Goal: Transaction & Acquisition: Purchase product/service

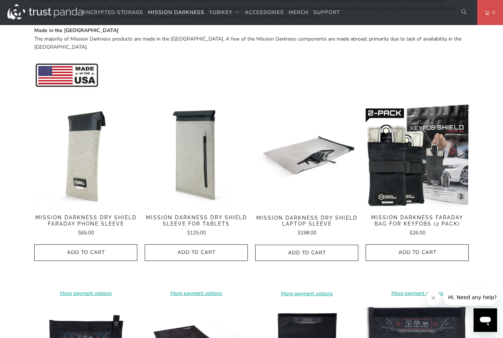
scroll to position [300, 0]
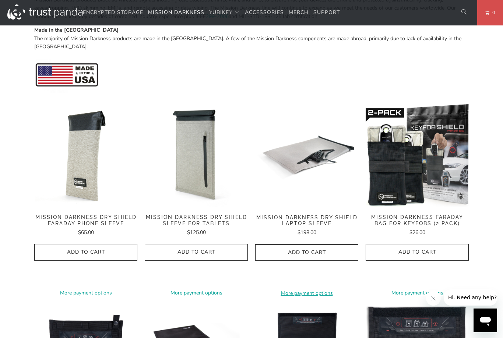
click at [447, 214] on span "Mission Darkness Faraday Bag for Keyfobs (2 pack)" at bounding box center [417, 220] width 103 height 13
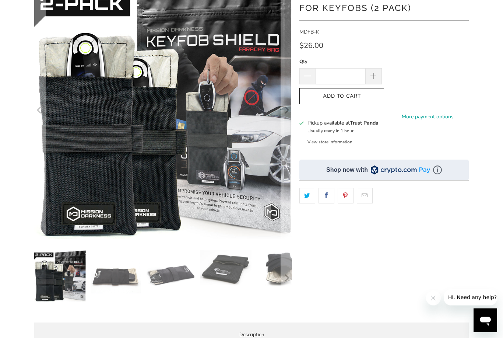
scroll to position [87, 0]
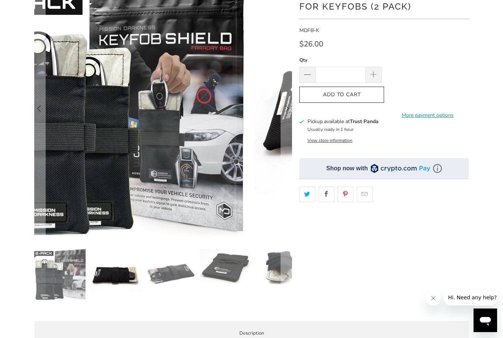
click at [122, 275] on img at bounding box center [116, 275] width 52 height 52
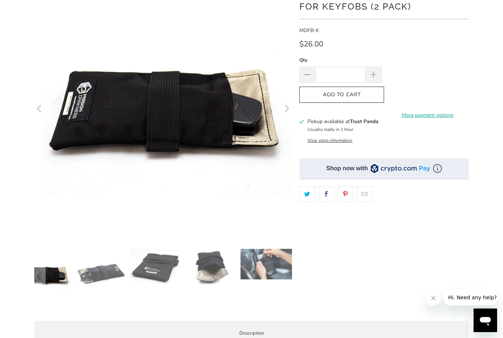
click at [71, 279] on img at bounding box center [46, 275] width 52 height 52
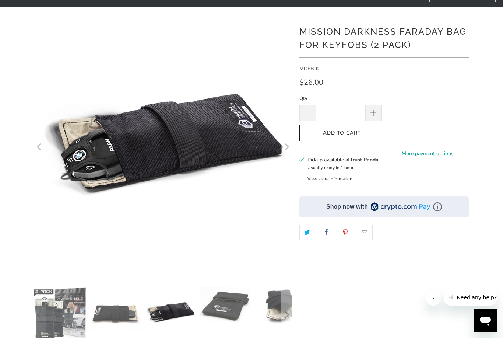
scroll to position [0, 0]
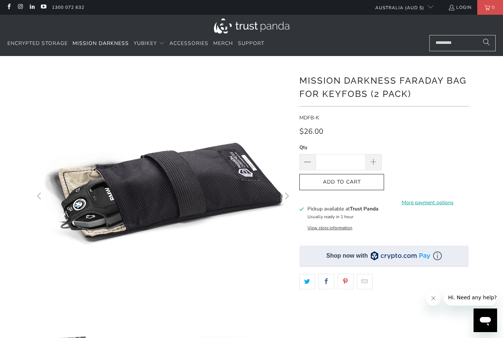
click at [458, 46] on input "Search..." at bounding box center [463, 43] width 66 height 16
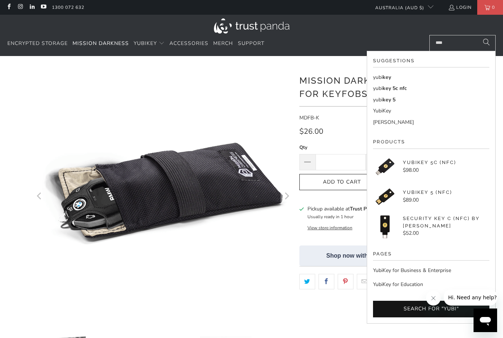
type input "****"
click at [394, 75] on link "yubi key" at bounding box center [431, 77] width 116 height 8
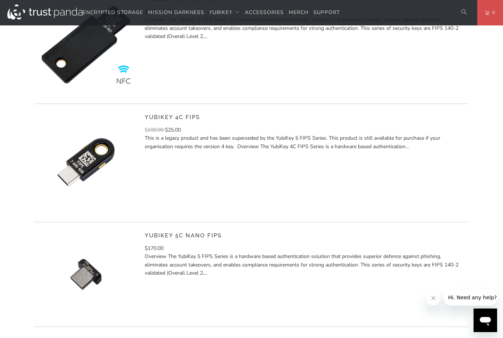
scroll to position [1029, 0]
